Goal: Transaction & Acquisition: Purchase product/service

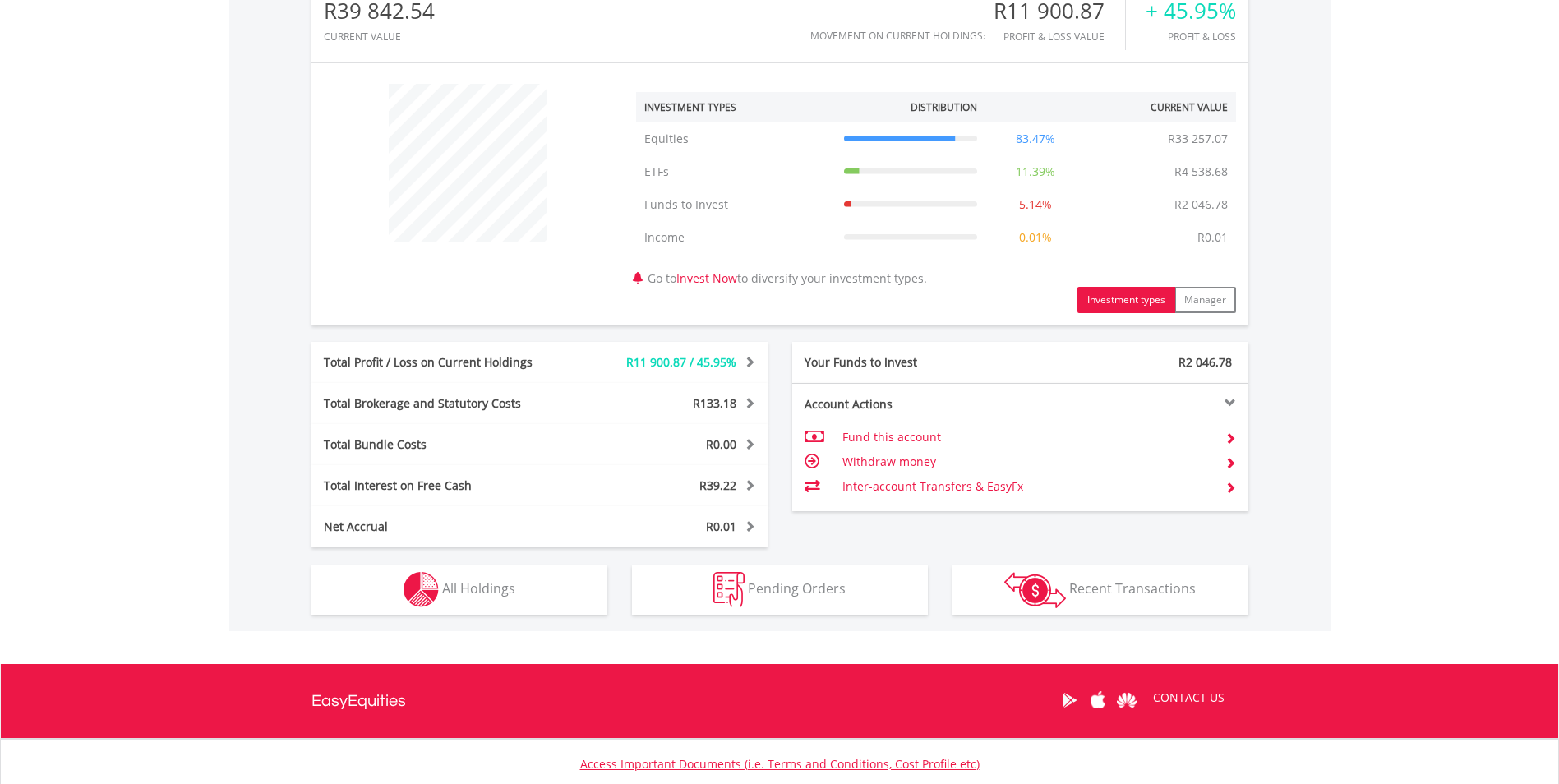
scroll to position [658, 0]
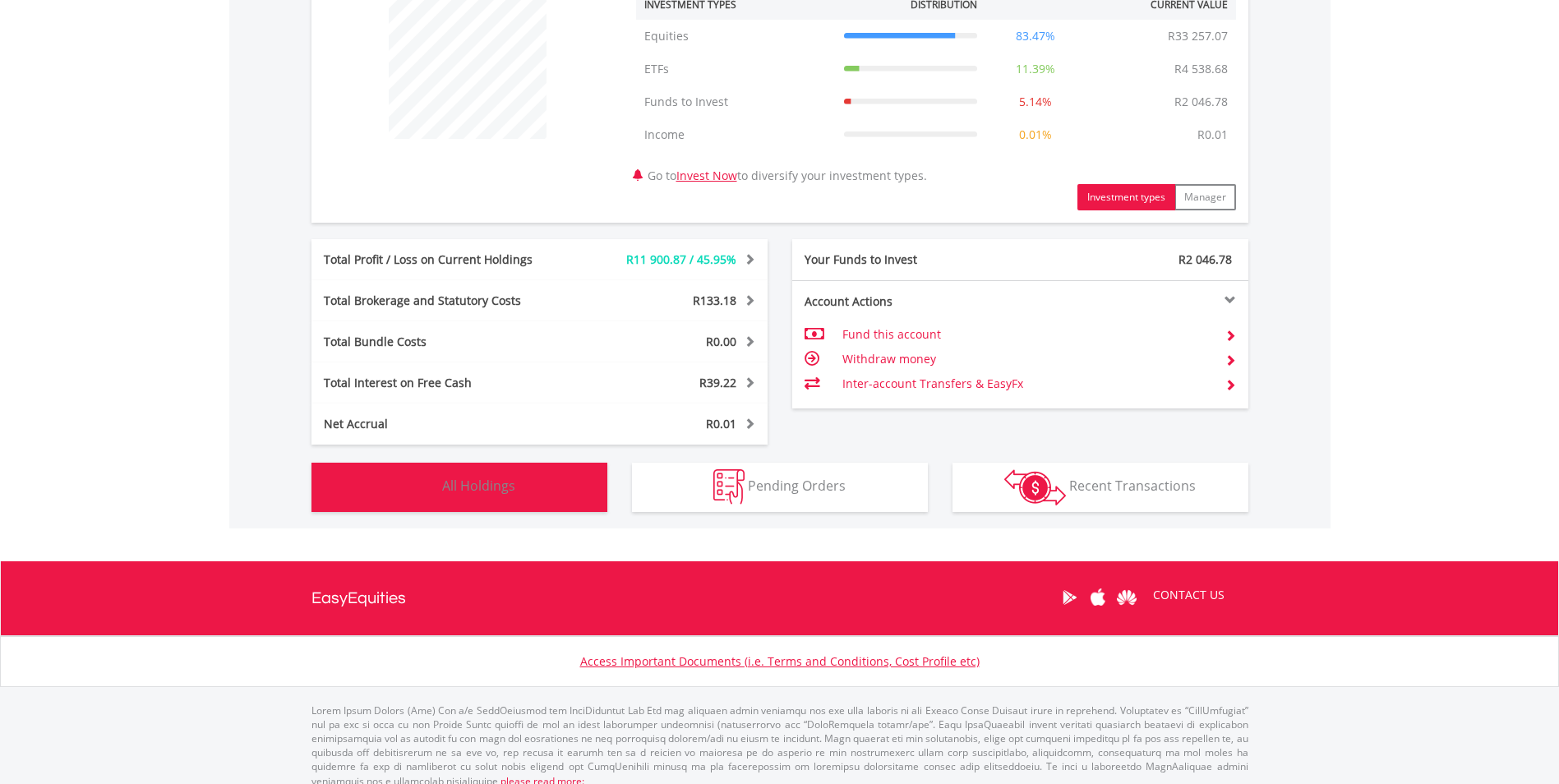
click at [507, 488] on span "All Holdings" at bounding box center [478, 486] width 73 height 18
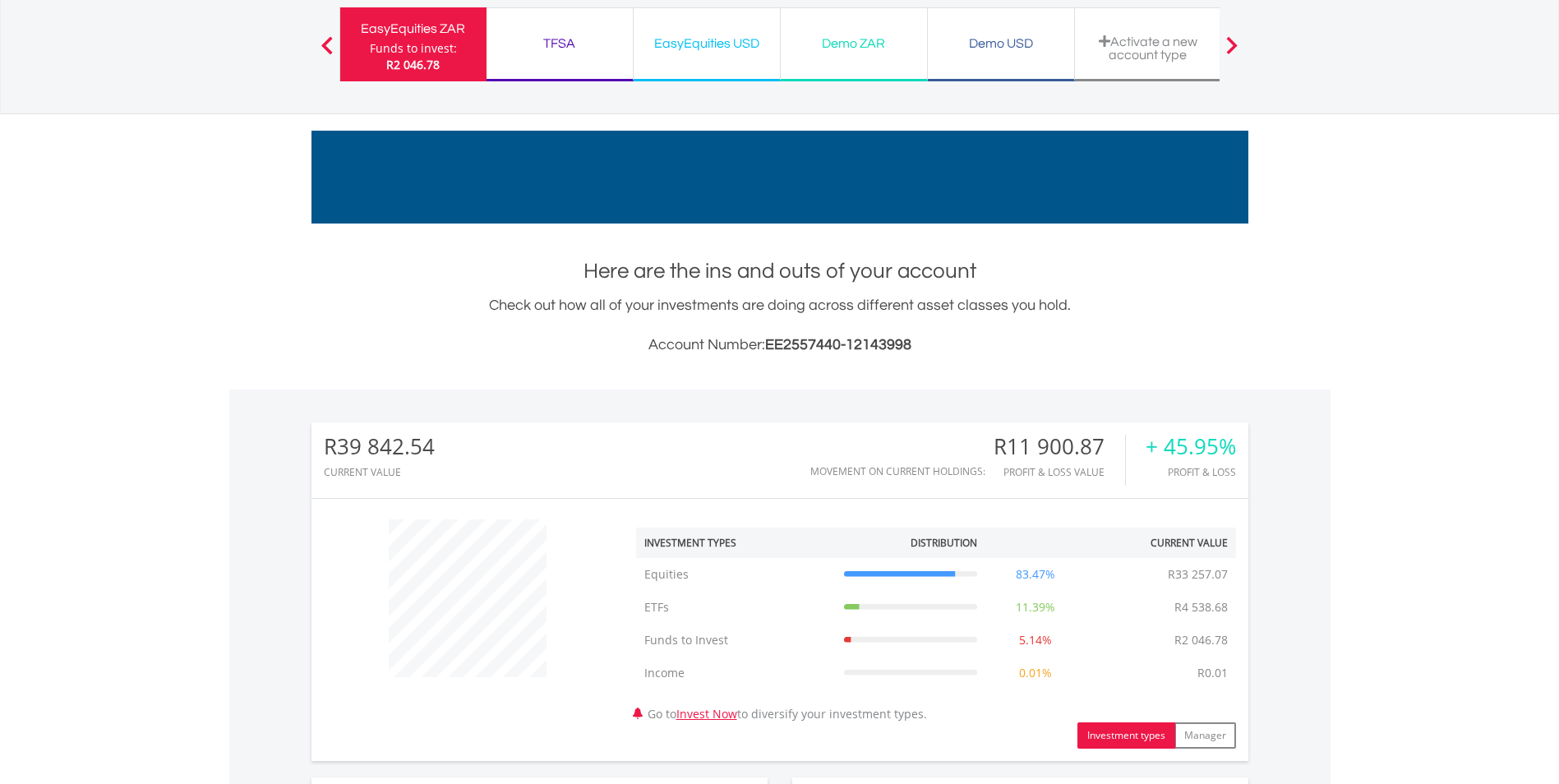
scroll to position [0, 0]
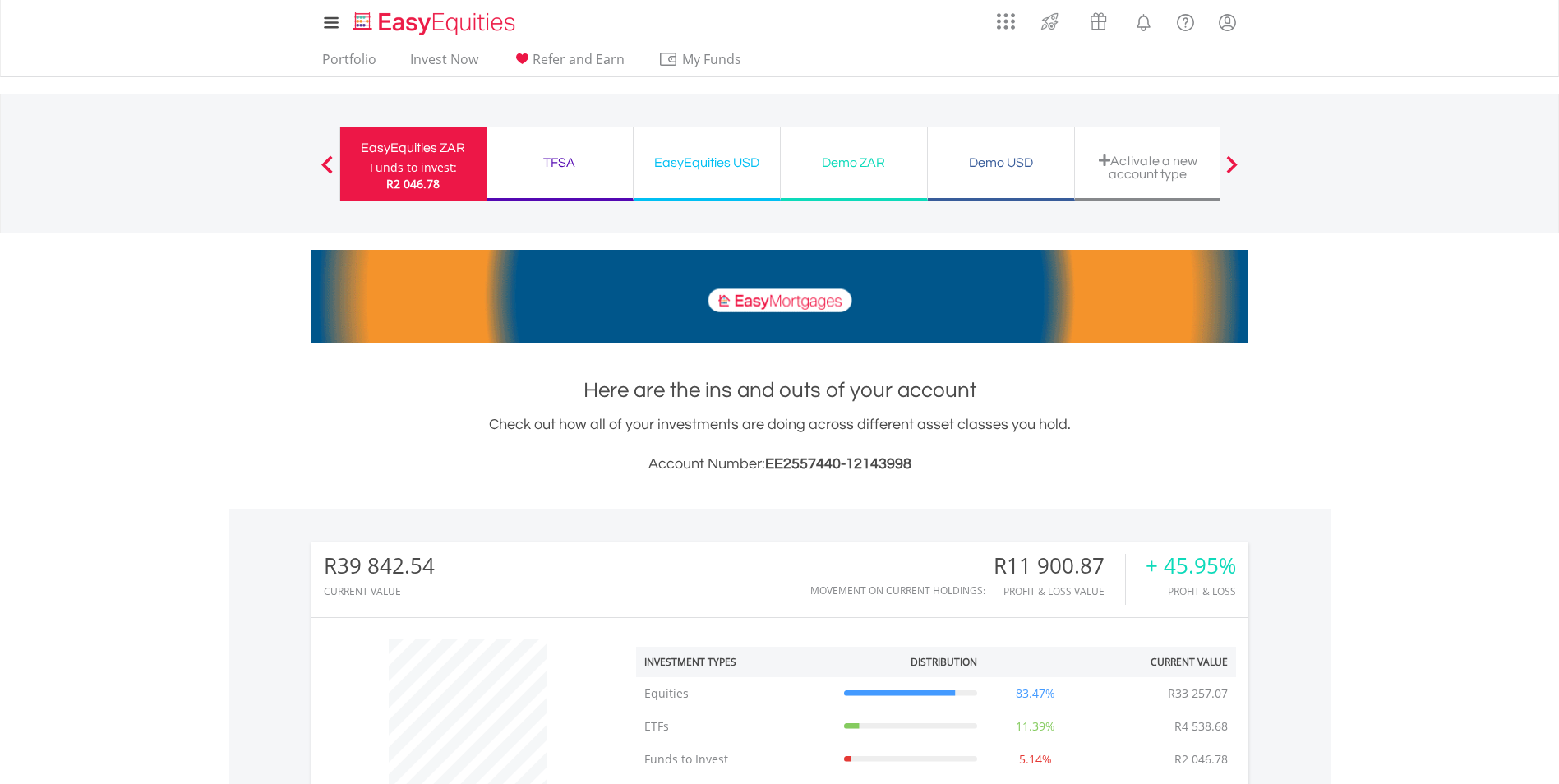
drag, startPoint x: 330, startPoint y: 164, endPoint x: 349, endPoint y: 174, distance: 21.5
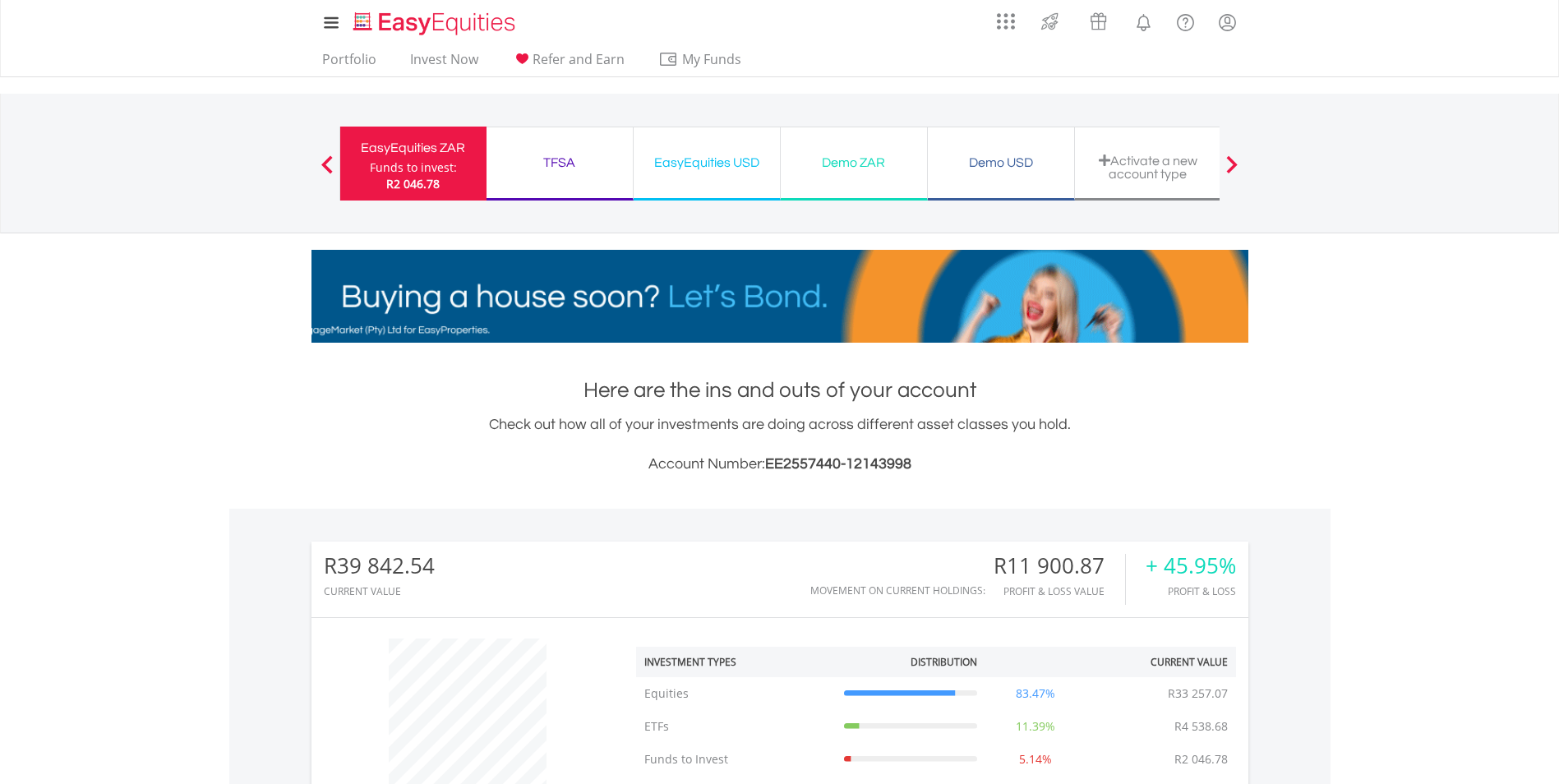
click at [330, 164] on span at bounding box center [327, 164] width 12 height 18
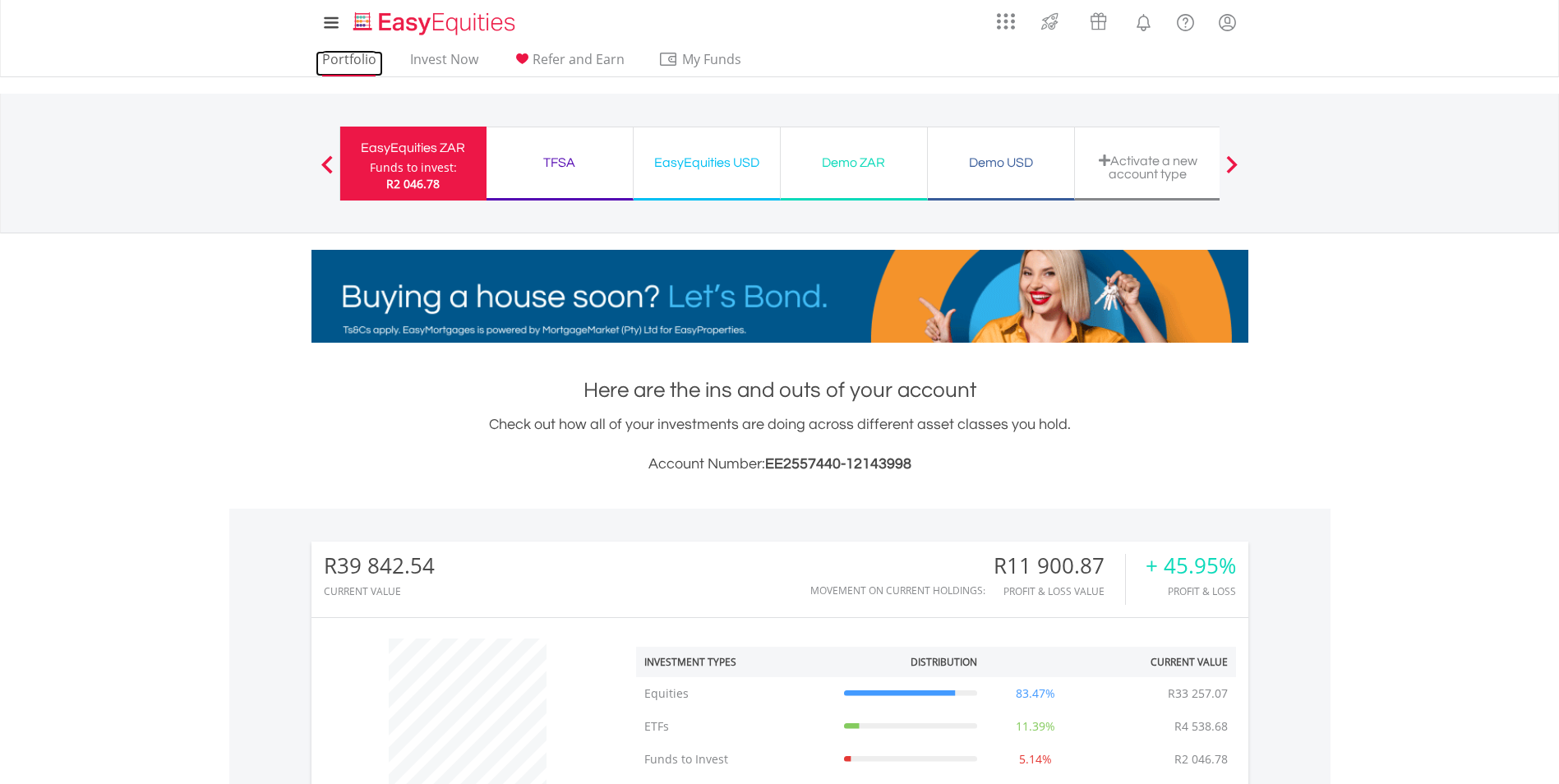
click at [352, 51] on link "Portfolio" at bounding box center [349, 63] width 67 height 26
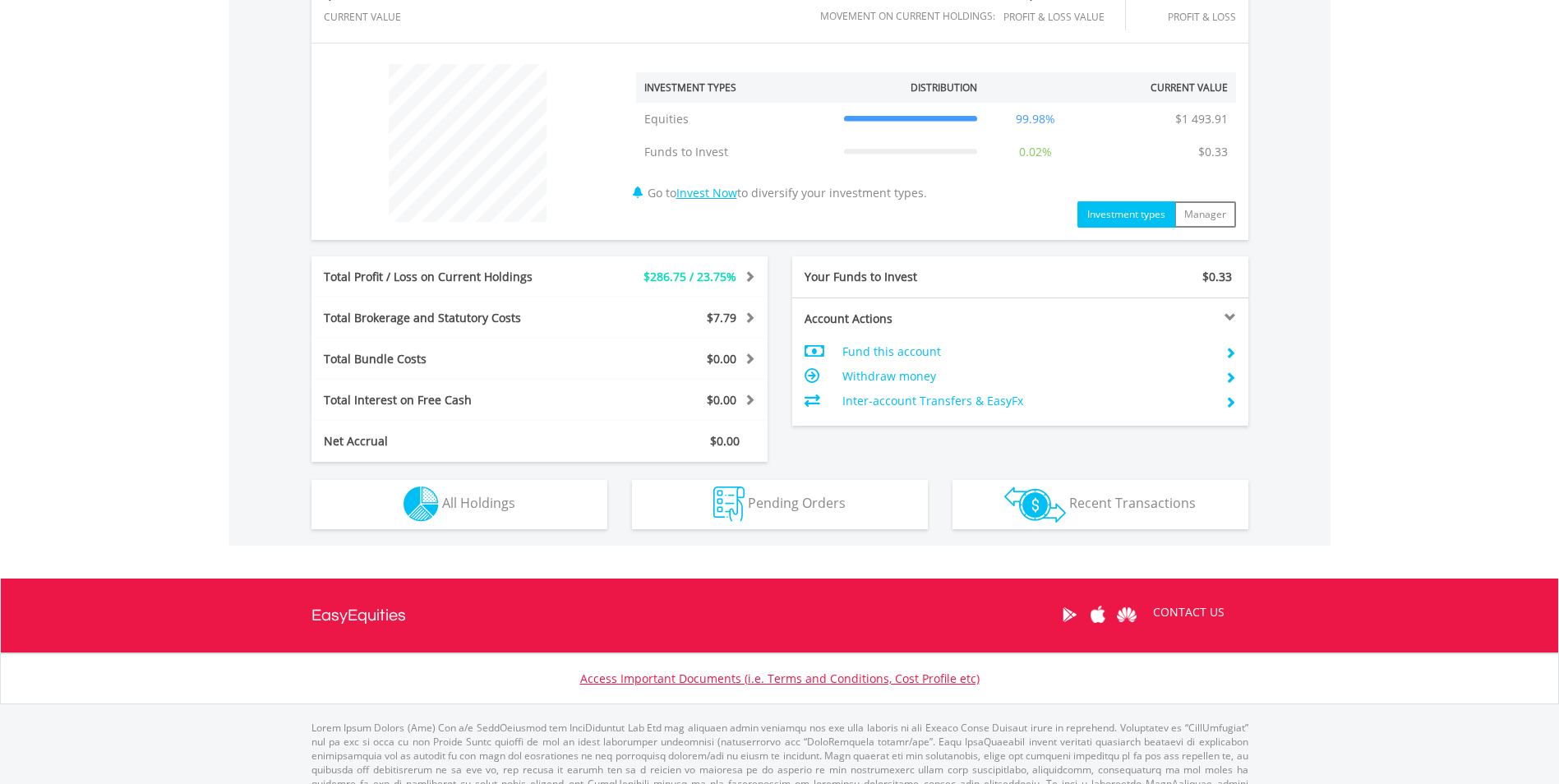
scroll to position [576, 0]
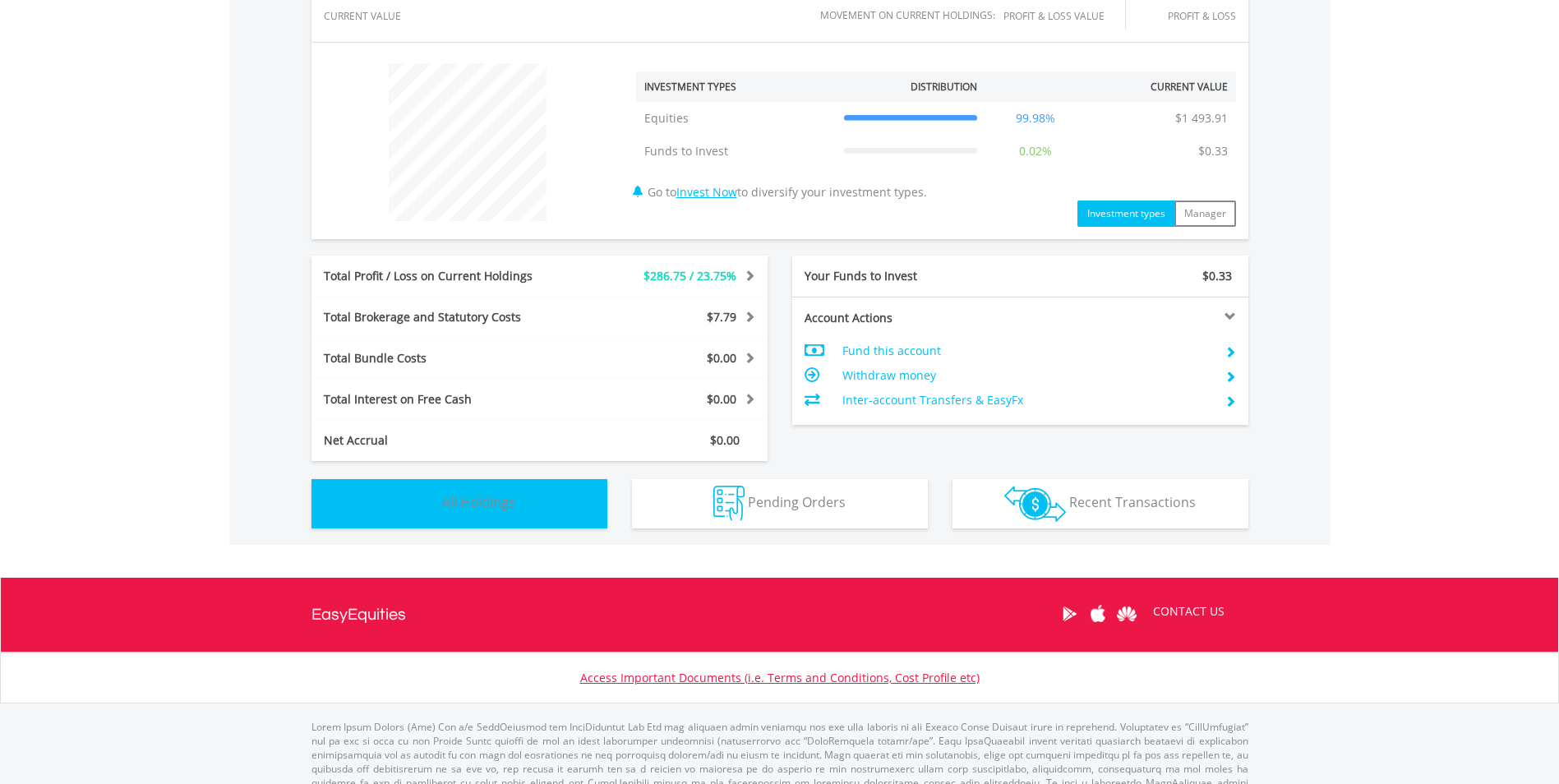
click at [585, 483] on button "Holdings All Holdings" at bounding box center [459, 503] width 296 height 49
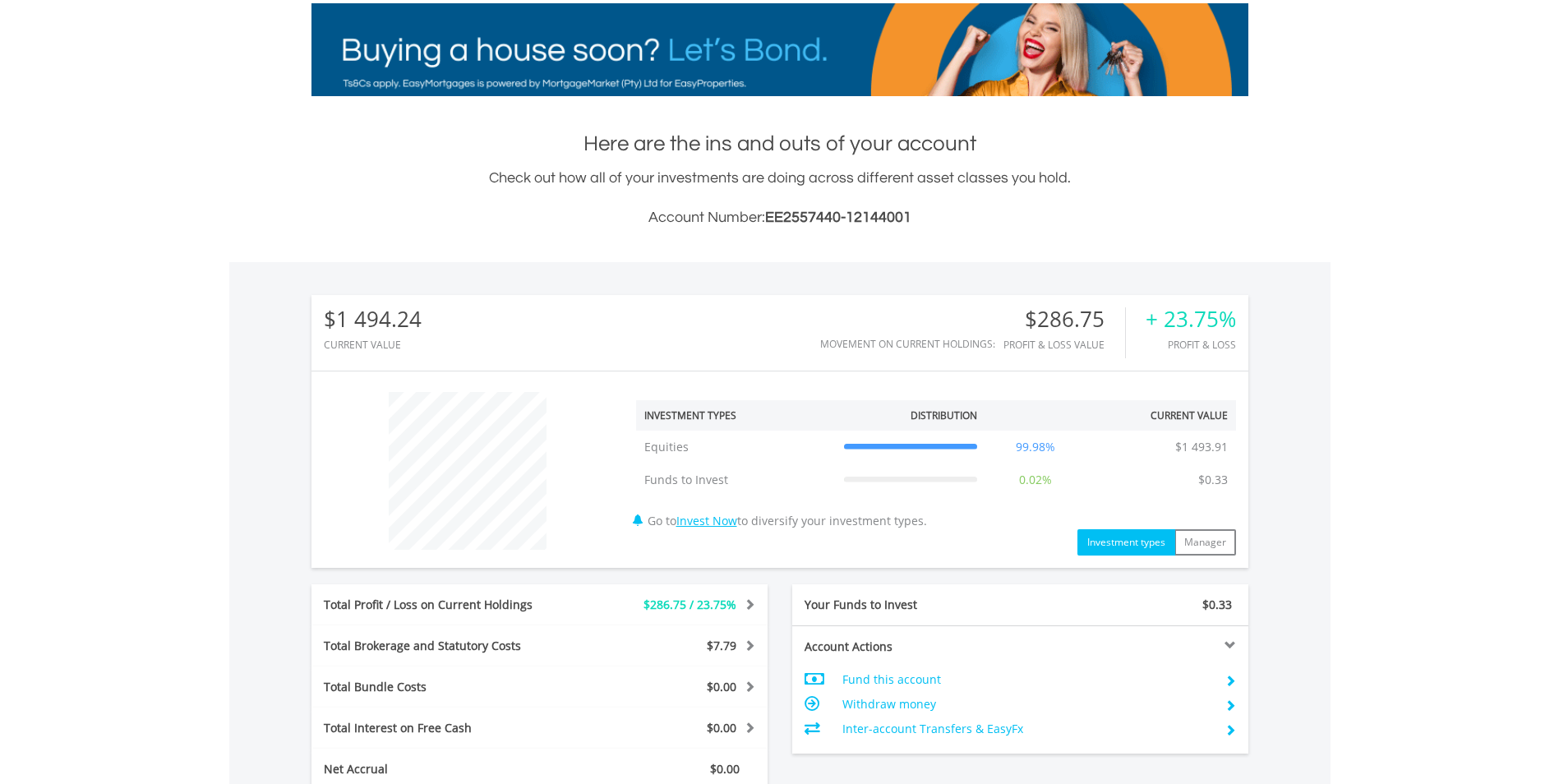
scroll to position [0, 0]
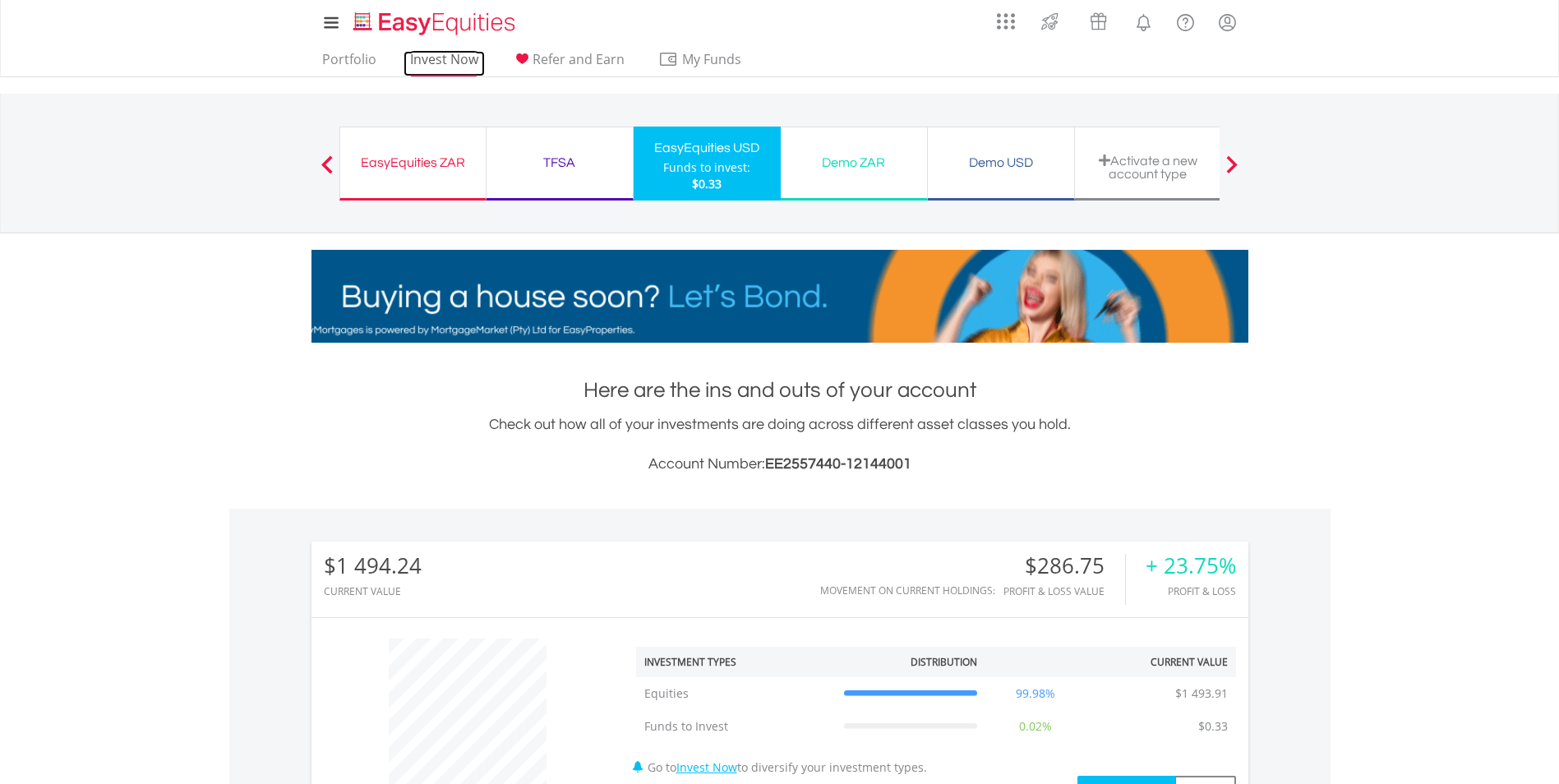
click at [437, 61] on link "Invest Now" at bounding box center [444, 63] width 81 height 26
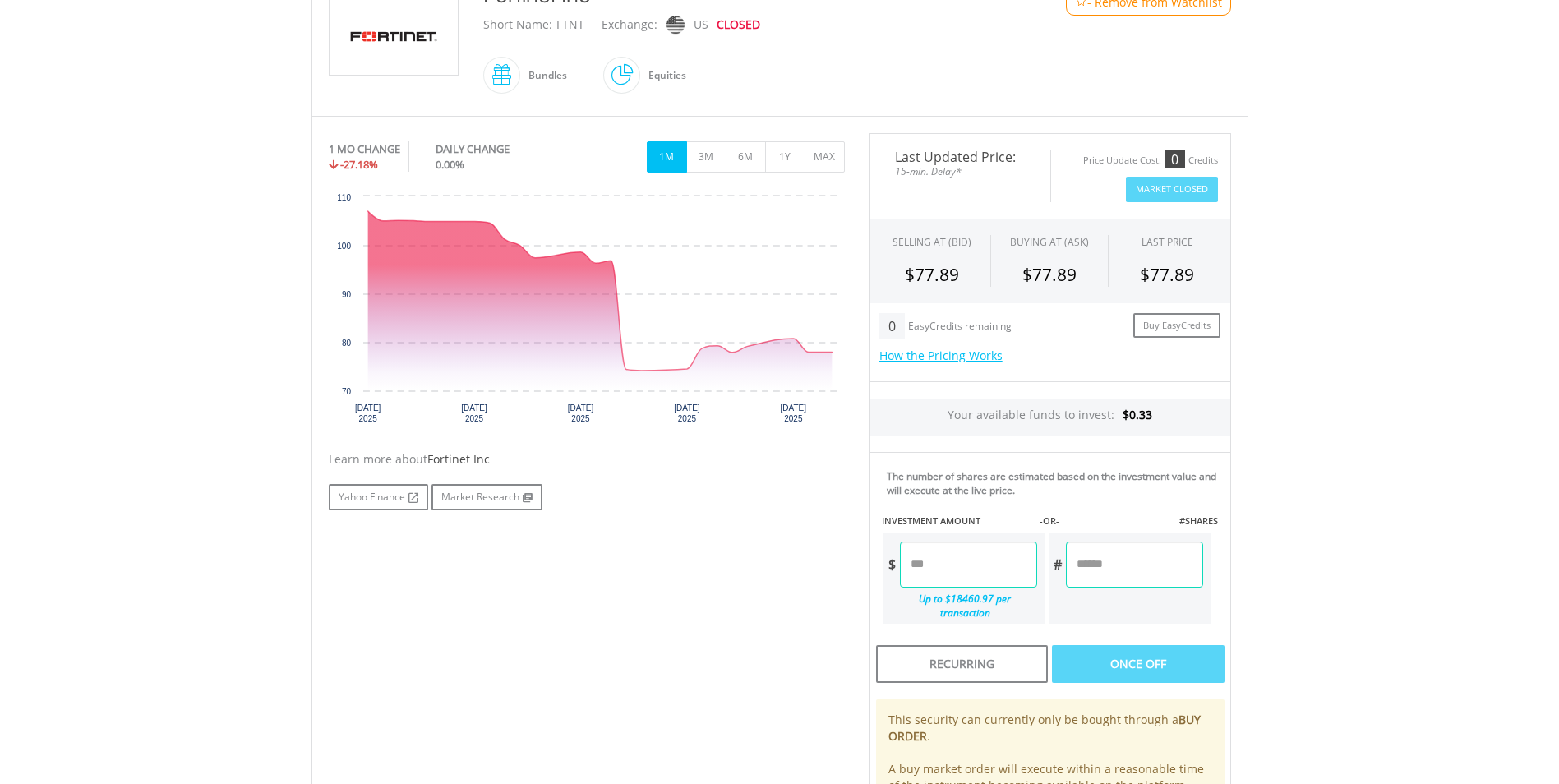
scroll to position [247, 0]
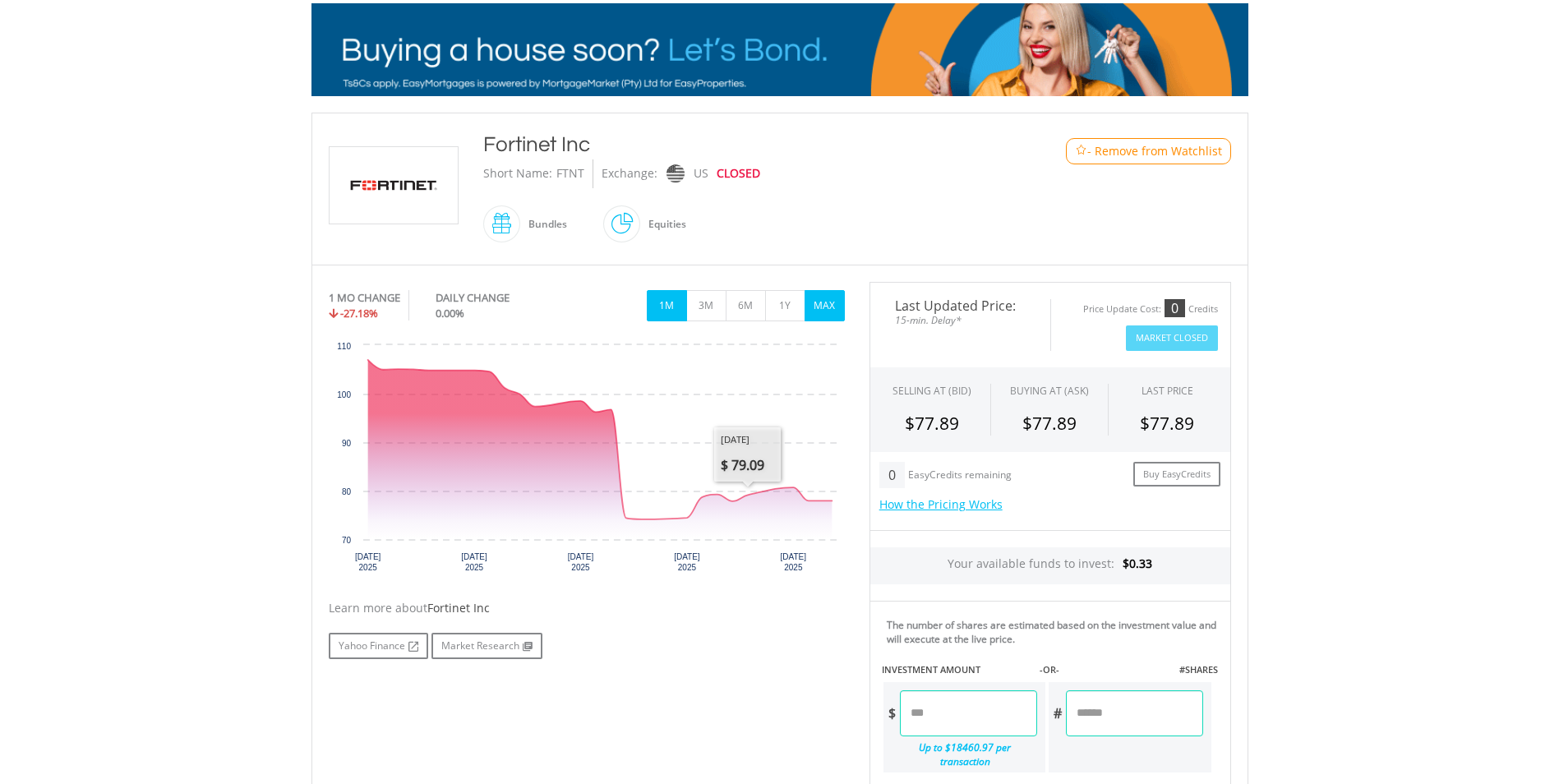
click at [825, 310] on button "MAX" at bounding box center [825, 306] width 40 height 32
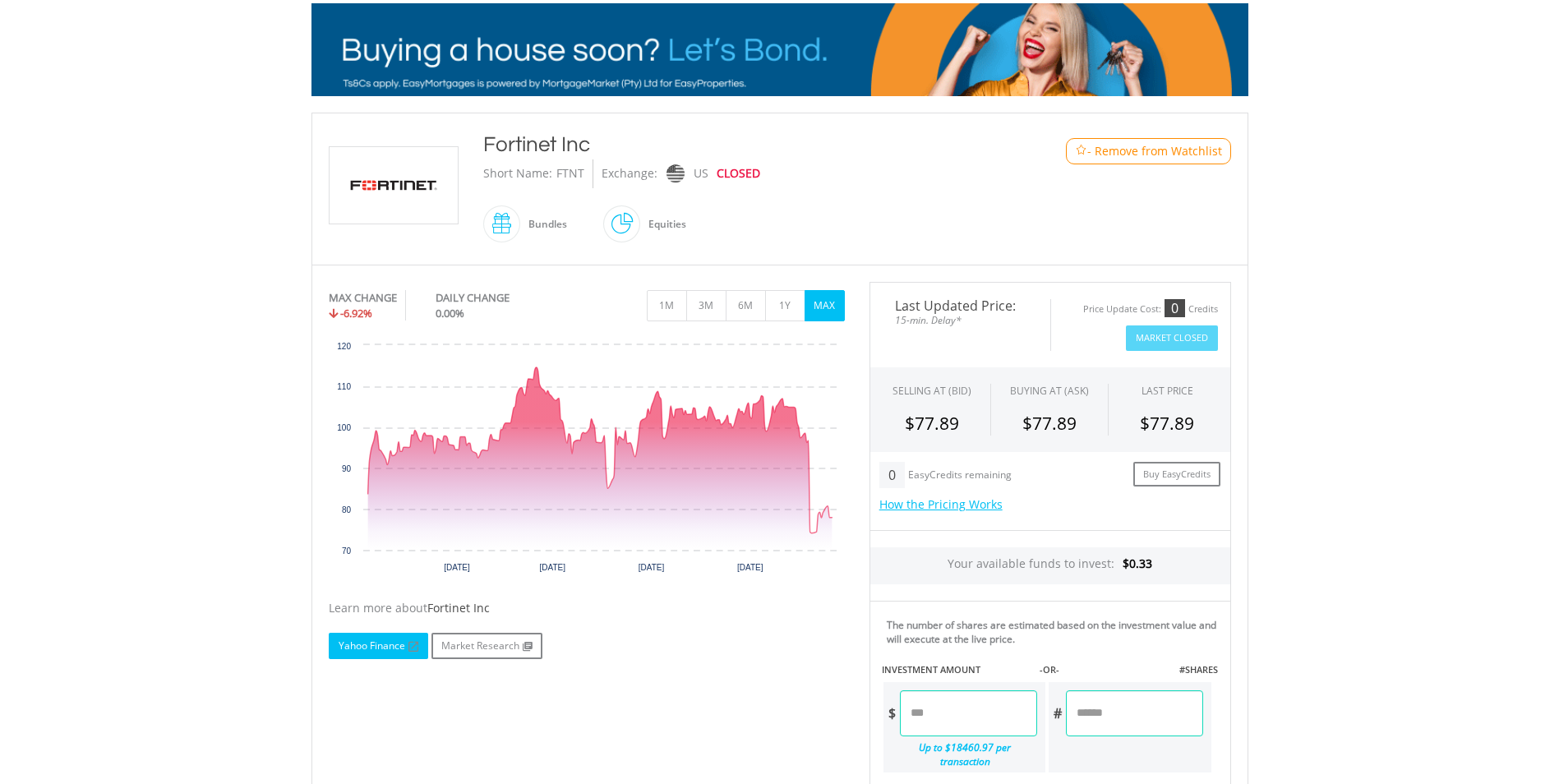
click at [383, 643] on link "Yahoo Finance" at bounding box center [379, 646] width 100 height 27
